Goal: Navigation & Orientation: Find specific page/section

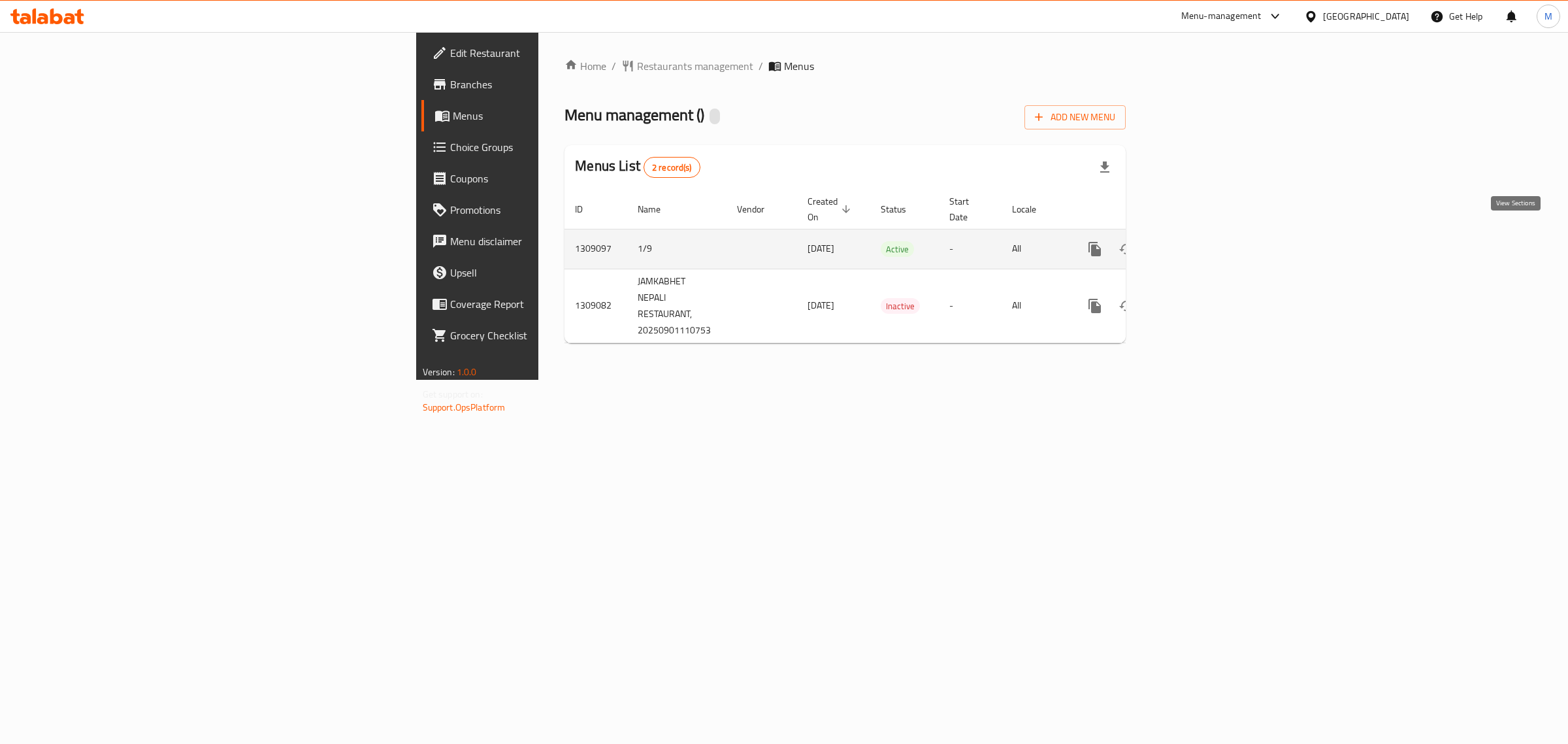
click at [1197, 241] on icon "enhanced table" at bounding box center [1189, 249] width 16 height 16
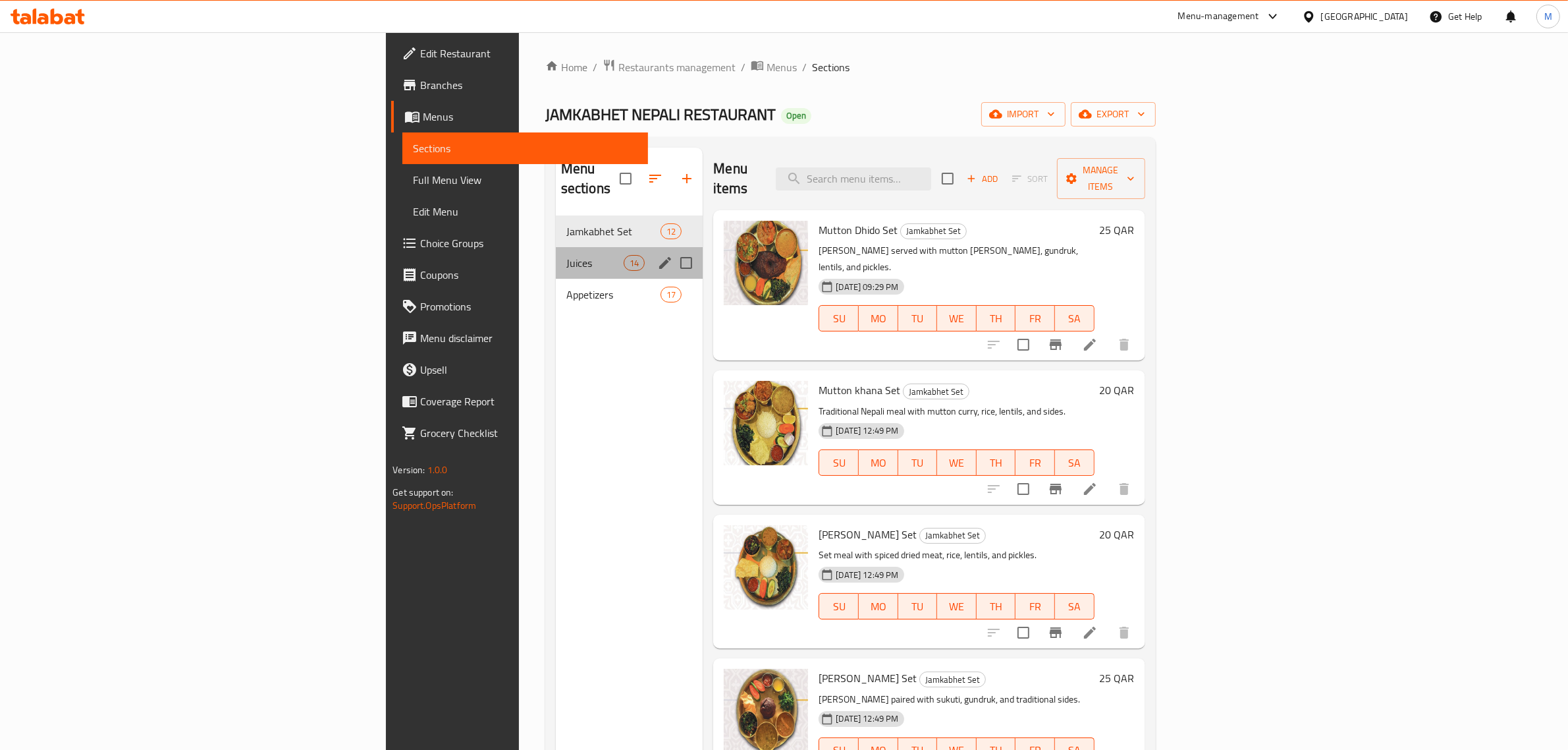
click at [556, 247] on div "Juices 14" at bounding box center [629, 263] width 148 height 32
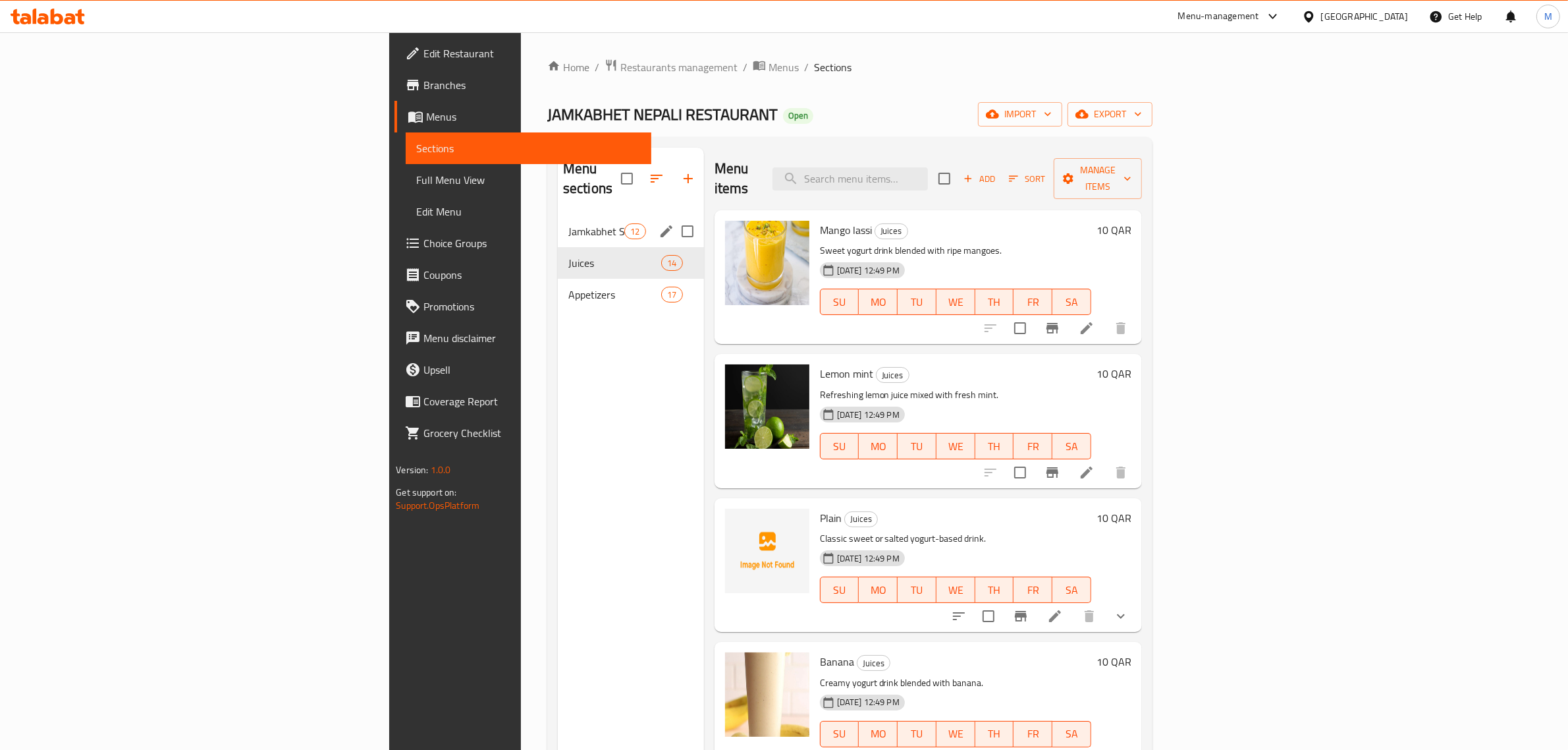
click at [558, 219] on div "Jamkabhet Set 12" at bounding box center [631, 231] width 146 height 32
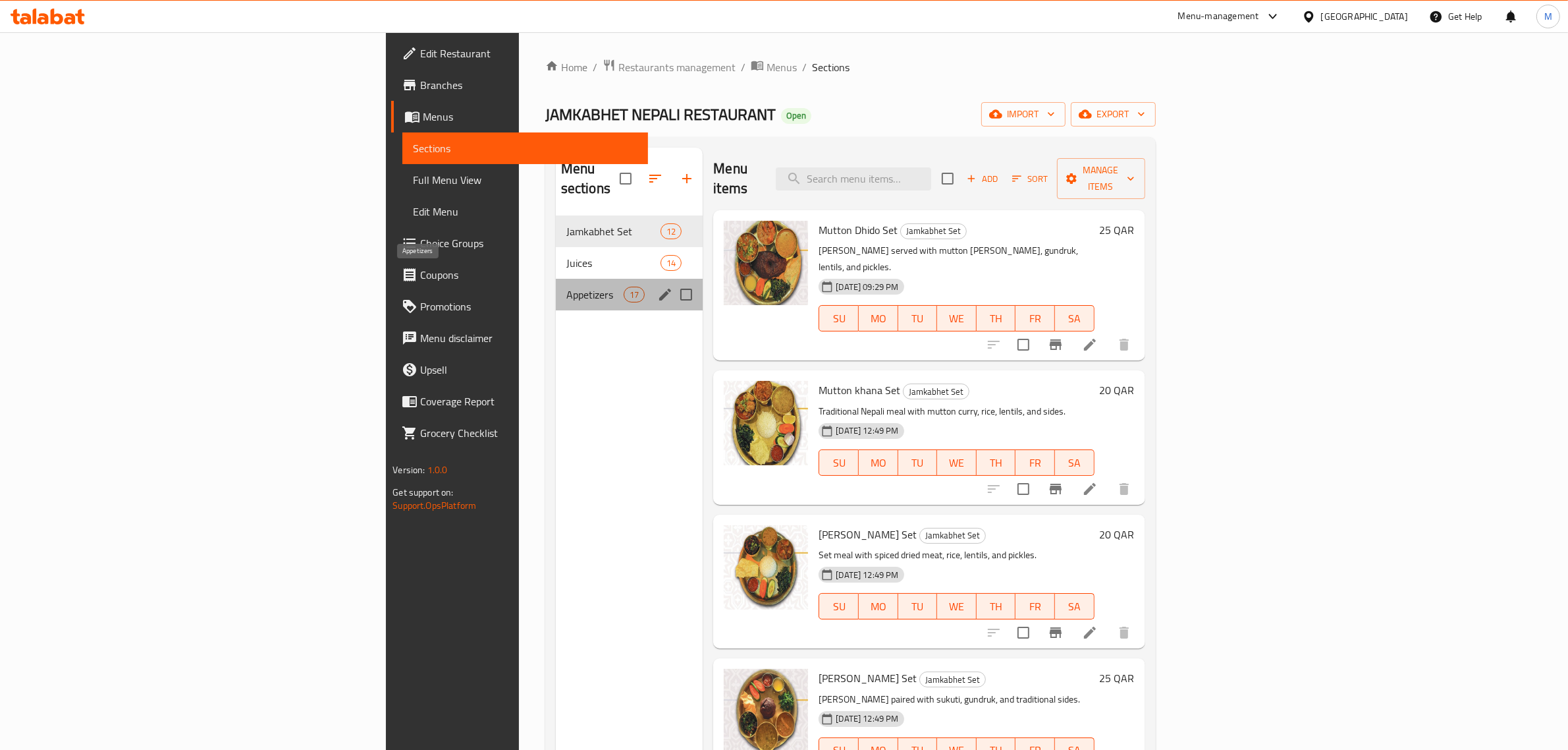
click at [566, 286] on span "Appetizers" at bounding box center [595, 294] width 57 height 16
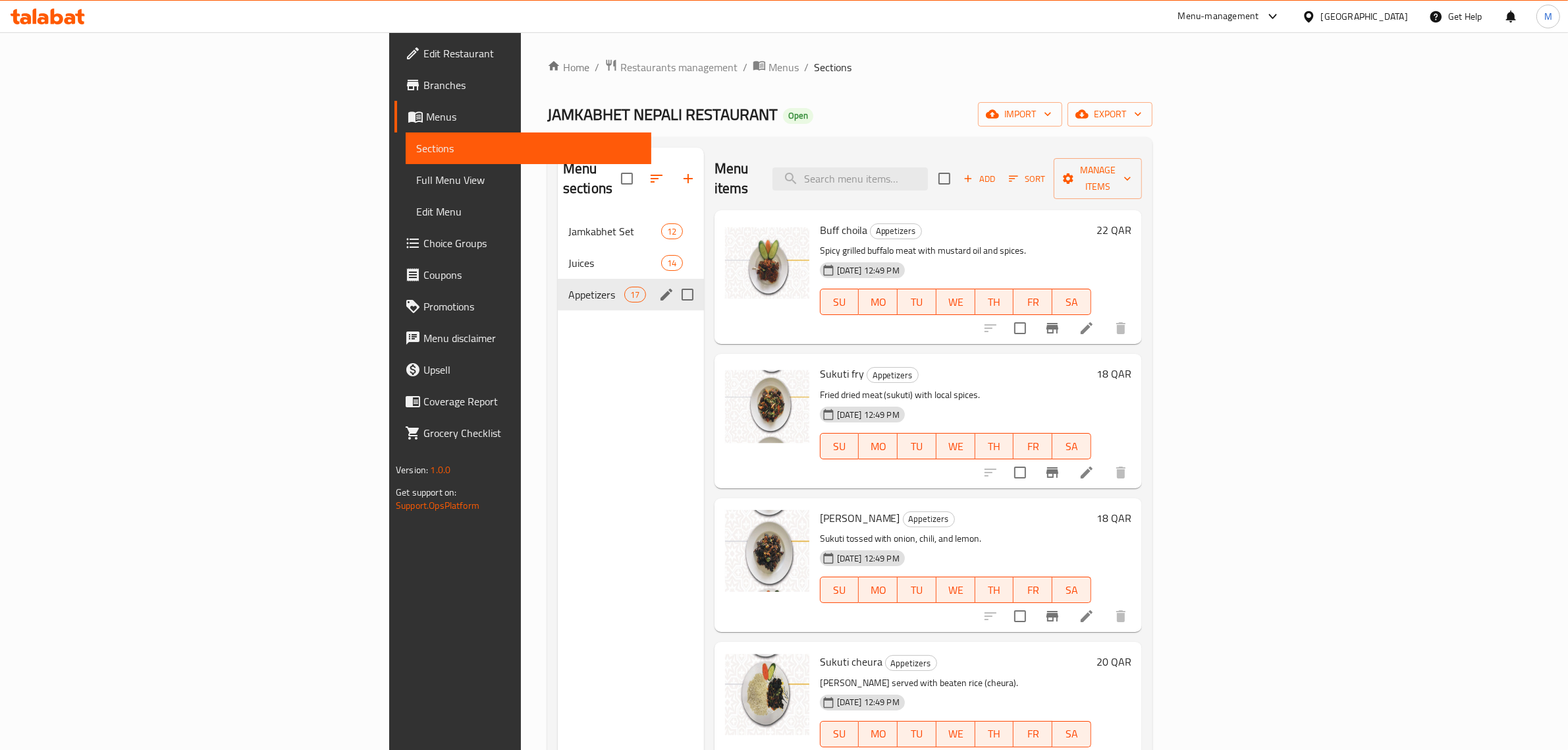
click at [568, 286] on span "Appetizers" at bounding box center [596, 294] width 56 height 16
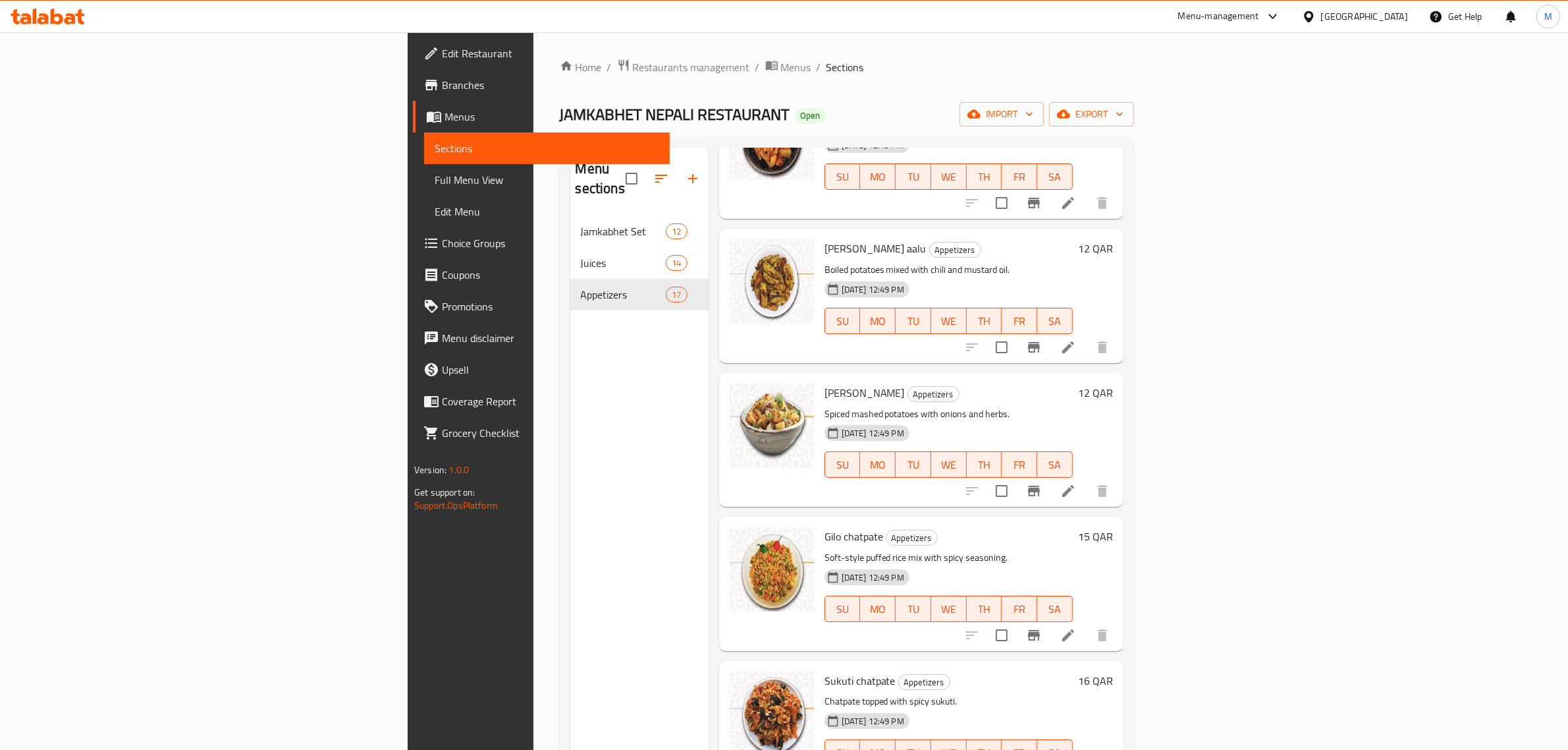
click at [570, 437] on div "Menu sections Jamkabhet Set 12 Juices 14 Appetizers 17" at bounding box center [639, 523] width 138 height 750
click at [570, 397] on div "Menu sections Jamkabhet Set 12 Juices 14 Appetizers 17" at bounding box center [639, 523] width 138 height 750
click at [735, 77] on div "Home / Restaurants management / Menus / Sections JAMKABHET NEPALI RESTAURANT Op…" at bounding box center [847, 484] width 575 height 850
